Goal: Task Accomplishment & Management: Use online tool/utility

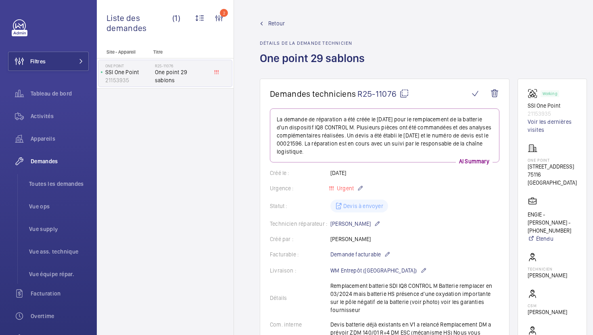
scroll to position [117, 0]
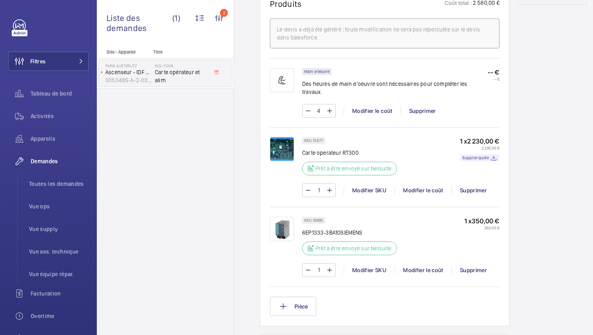
scroll to position [598, 0]
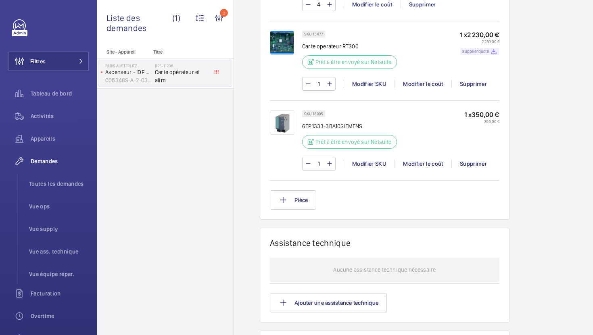
click at [475, 50] on p "Supplier quote" at bounding box center [475, 51] width 27 height 3
click at [431, 80] on div "Modifier le coût" at bounding box center [422, 84] width 57 height 8
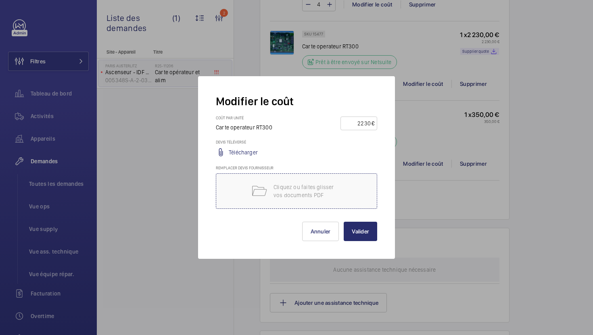
click at [307, 188] on p "Cliquez ou faites glisser vos documents PDF" at bounding box center [307, 191] width 69 height 16
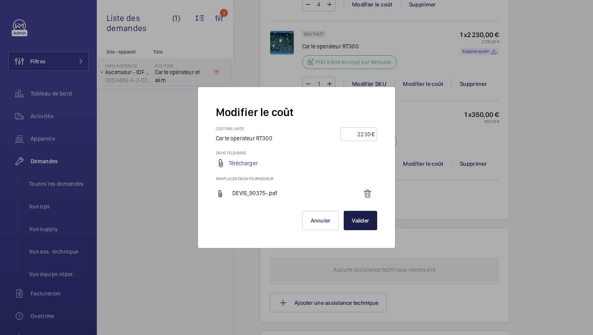
click at [363, 223] on button "Valider" at bounding box center [360, 220] width 33 height 19
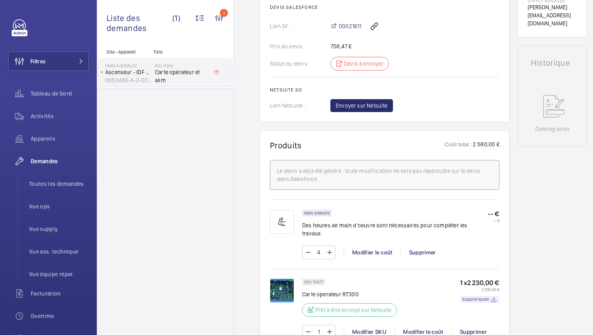
scroll to position [363, 0]
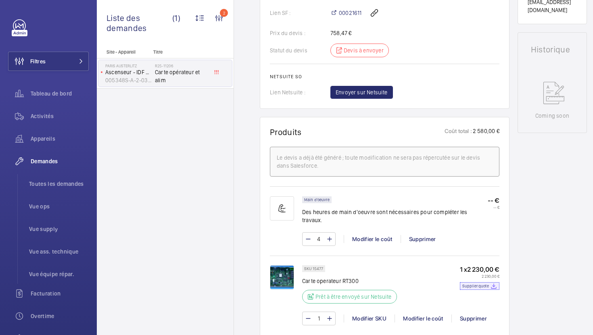
click at [474, 285] on p "Supplier quote" at bounding box center [475, 286] width 27 height 3
drag, startPoint x: 407, startPoint y: 320, endPoint x: 412, endPoint y: 314, distance: 7.4
click at [407, 320] on div "SKU 15477 Carte operateur RT300 Prêt à être envoyé sur Netsuite 1 x 2 230,00 € …" at bounding box center [400, 299] width 197 height 68
click at [412, 314] on div "Modifier le coût" at bounding box center [422, 318] width 57 height 8
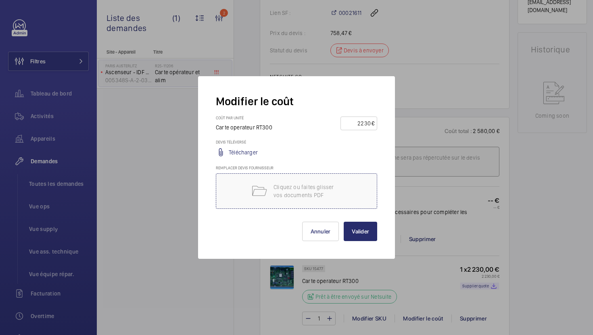
click at [331, 188] on p "Cliquez ou faites glisser vos documents PDF" at bounding box center [307, 191] width 69 height 16
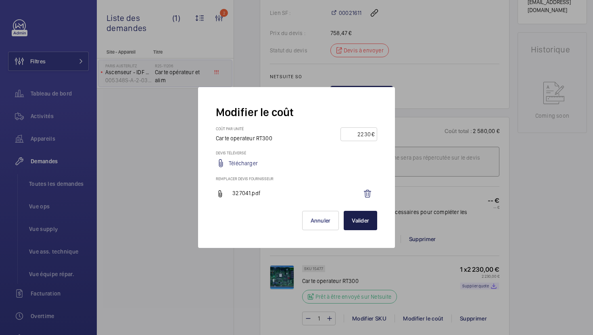
click at [364, 221] on button "Valider" at bounding box center [360, 220] width 33 height 19
